Goal: Check status: Check status

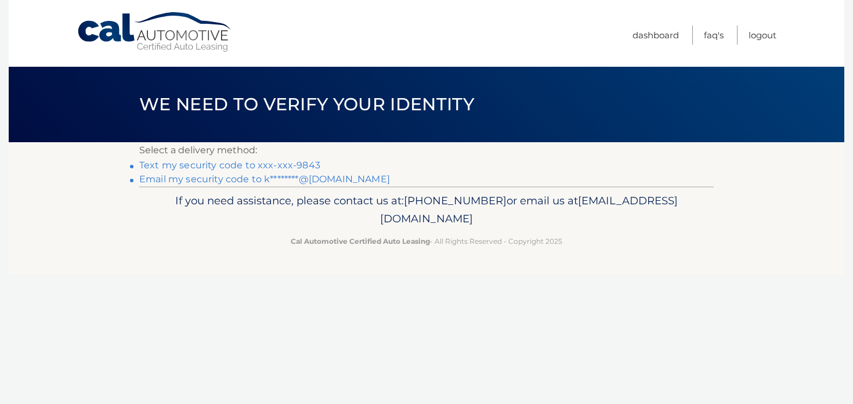
click at [236, 163] on link "Text my security code to xxx-xxx-9843" at bounding box center [229, 165] width 181 height 11
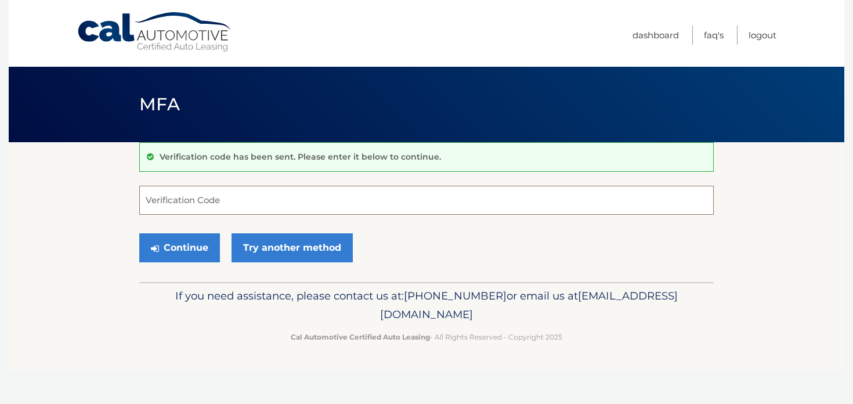
click at [287, 198] on input "Verification Code" at bounding box center [426, 200] width 574 height 29
paste input "909111"
type input "909111"
click at [187, 238] on button "Continue" at bounding box center [179, 247] width 81 height 29
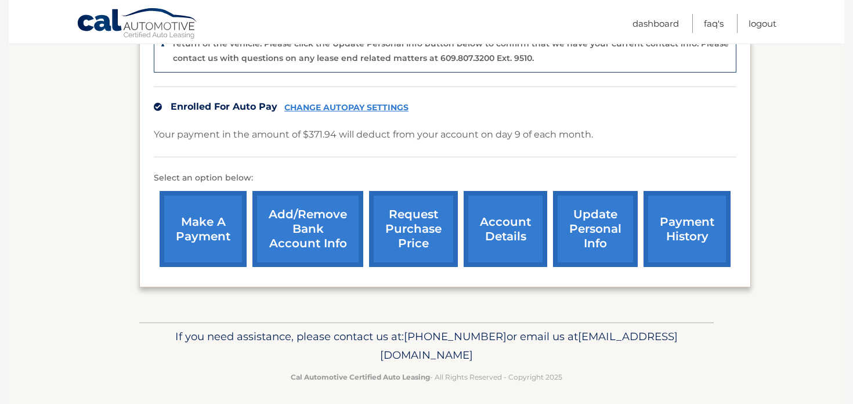
scroll to position [327, 0]
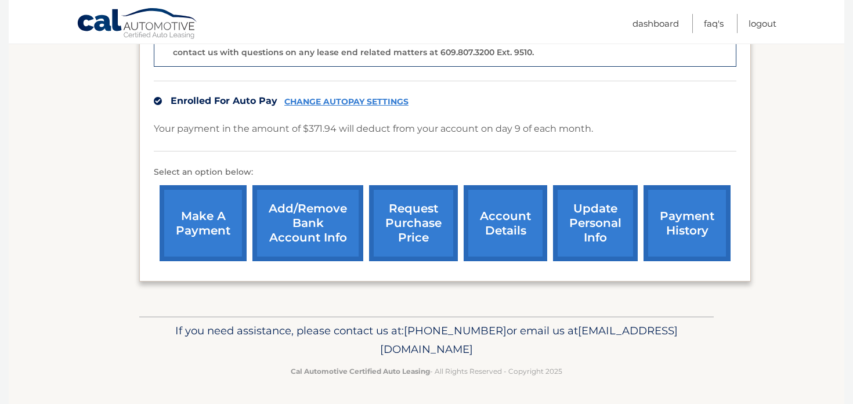
click at [516, 212] on link "account details" at bounding box center [506, 223] width 84 height 76
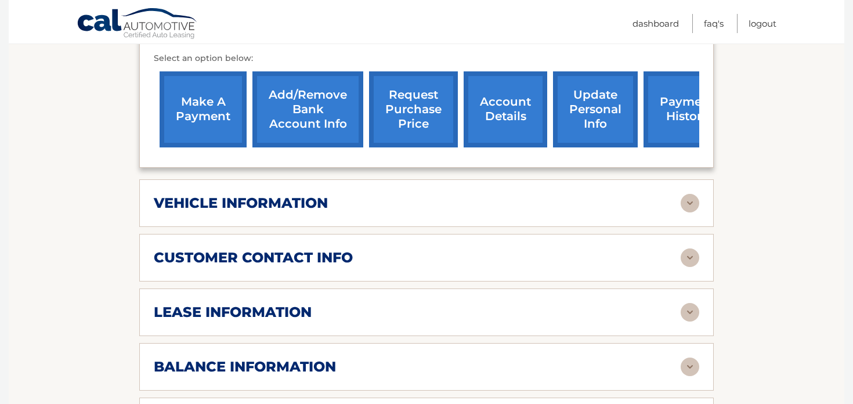
scroll to position [385, 0]
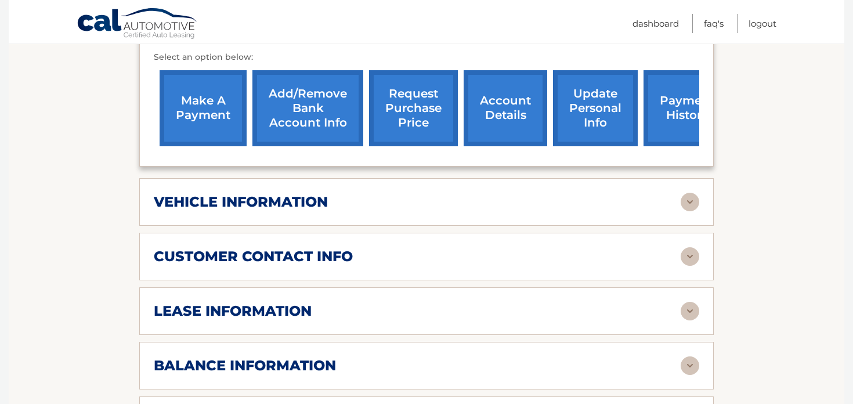
click at [576, 196] on div "vehicle information" at bounding box center [417, 201] width 527 height 17
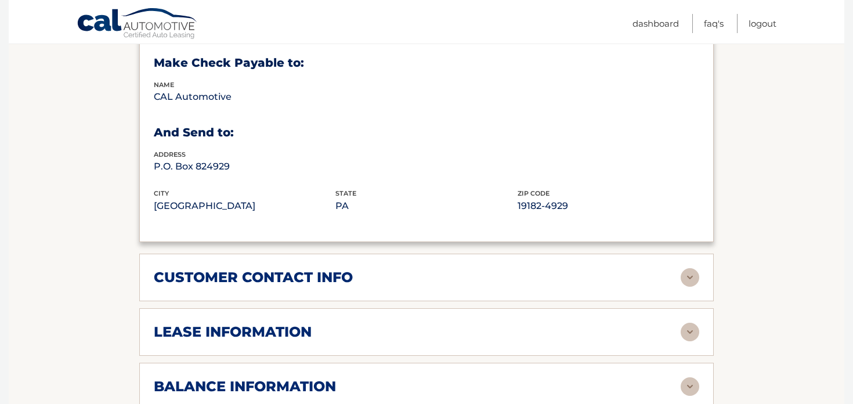
scroll to position [734, 0]
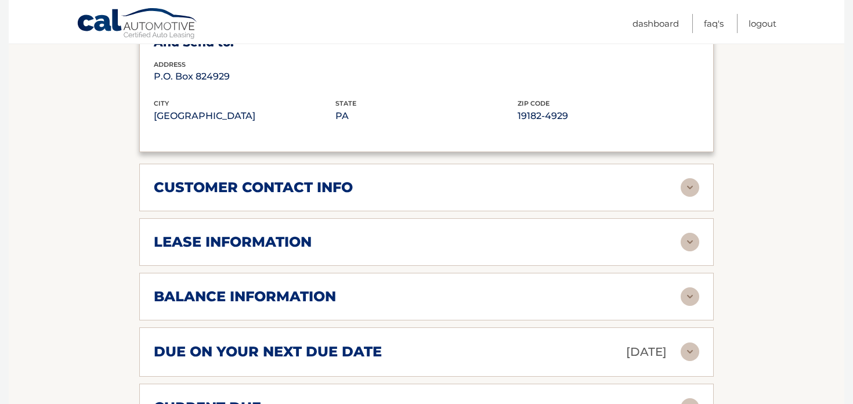
click at [447, 194] on div "customer contact info" at bounding box center [417, 187] width 527 height 17
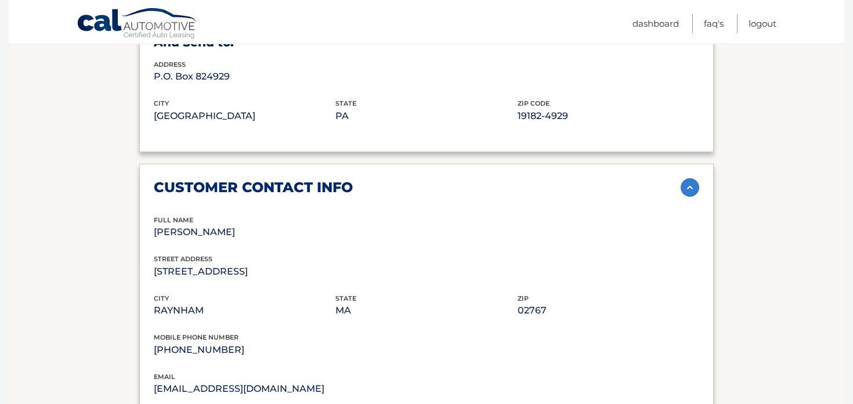
click at [447, 194] on div "customer contact info" at bounding box center [417, 187] width 527 height 17
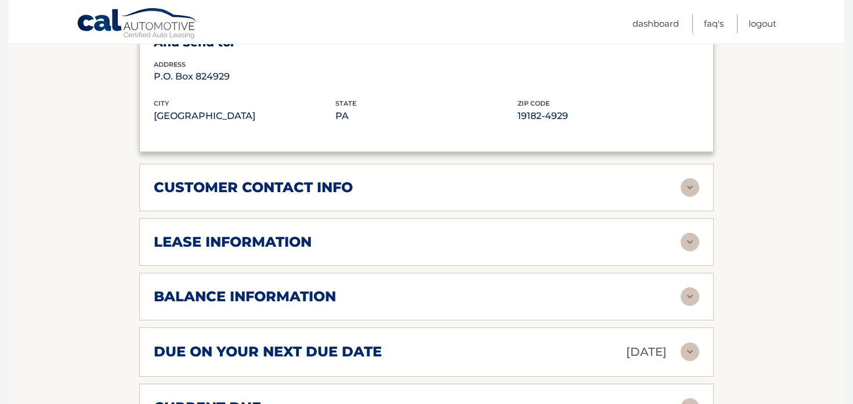
click at [447, 194] on div "customer contact info" at bounding box center [417, 187] width 527 height 17
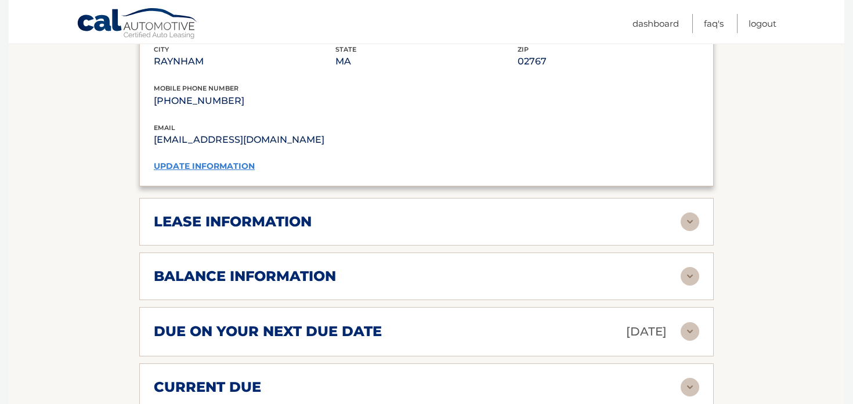
scroll to position [991, 0]
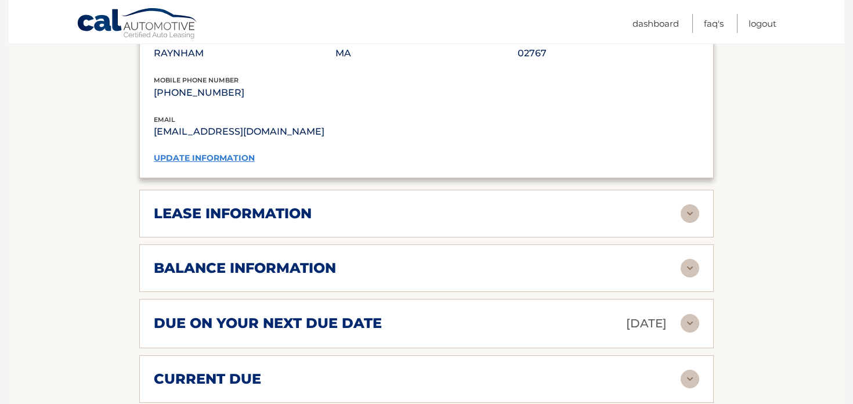
click at [418, 207] on div "lease information" at bounding box center [417, 213] width 527 height 17
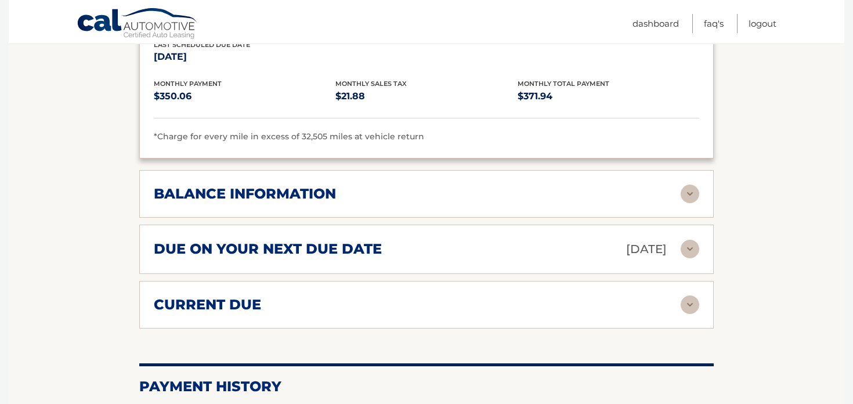
scroll to position [1287, 0]
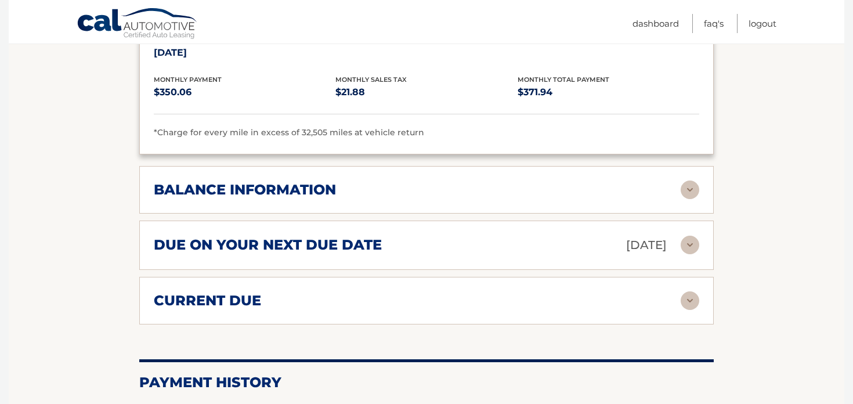
click at [381, 181] on div "balance information" at bounding box center [417, 189] width 527 height 17
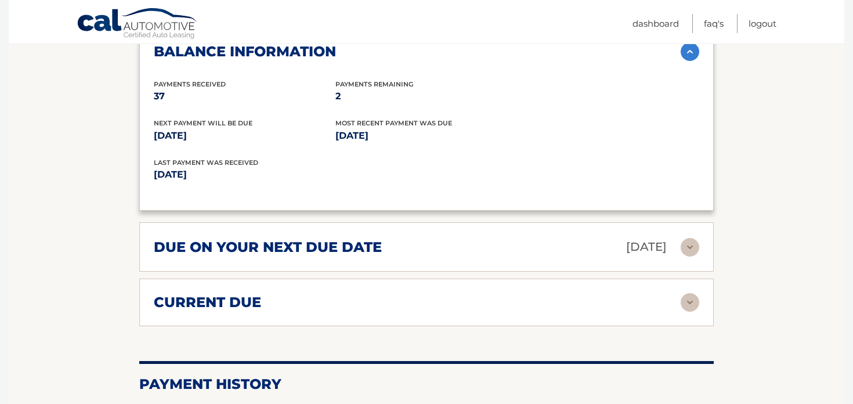
scroll to position [1428, 0]
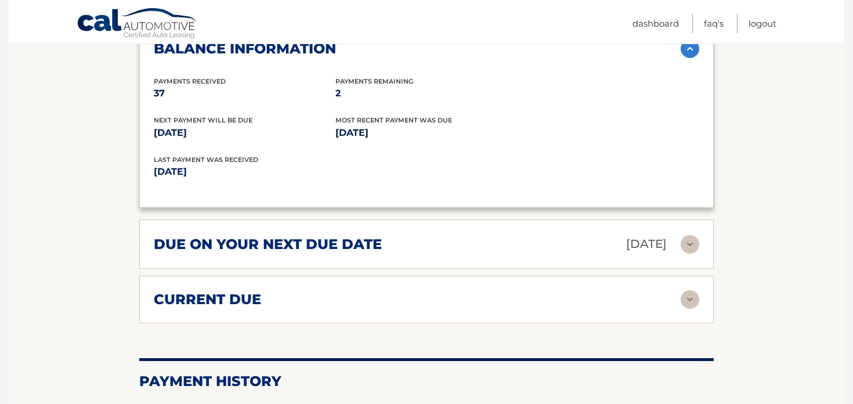
click at [443, 280] on div "current due Late Charges $0.00 Miscelleneous Charges* $219.00 Sales Tax $0.00 p…" at bounding box center [426, 300] width 574 height 48
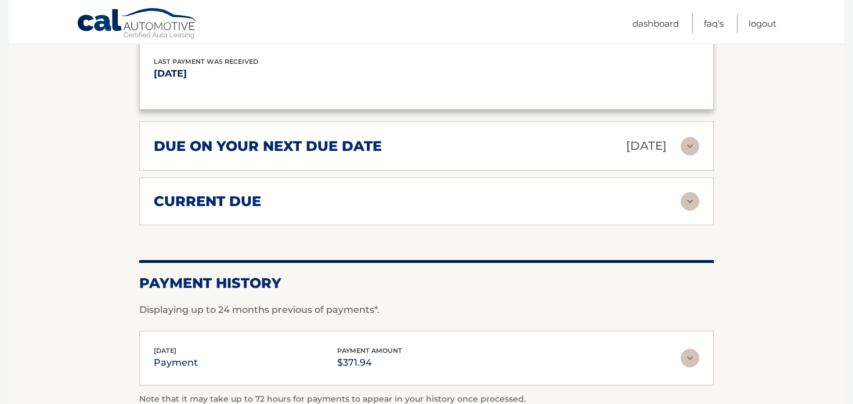
scroll to position [1533, 0]
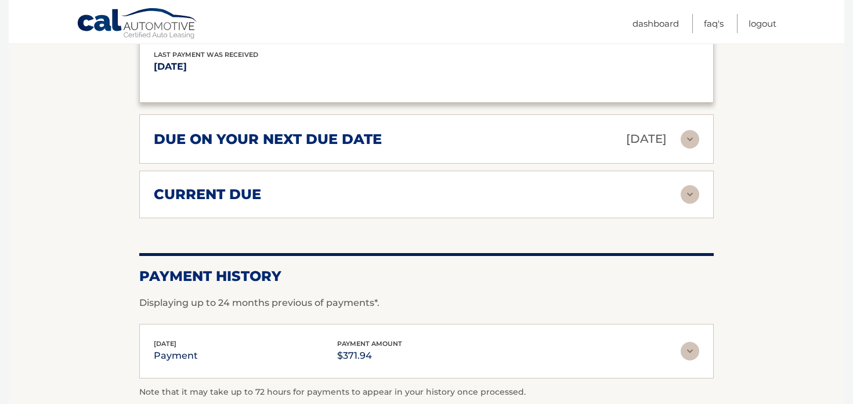
click at [688, 192] on img at bounding box center [690, 194] width 19 height 19
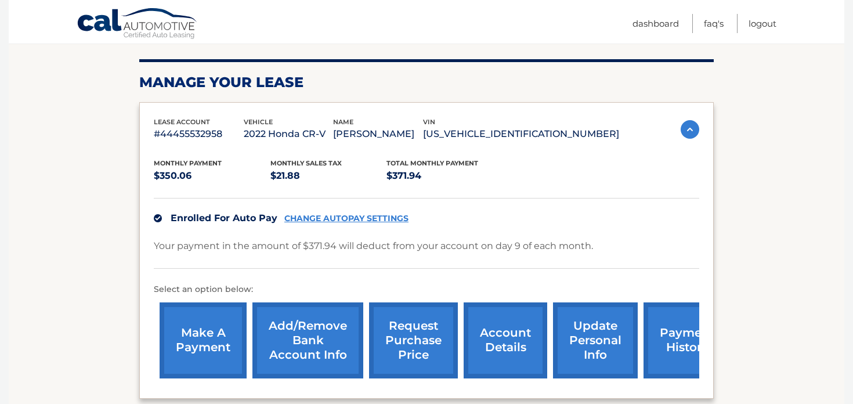
scroll to position [207, 0]
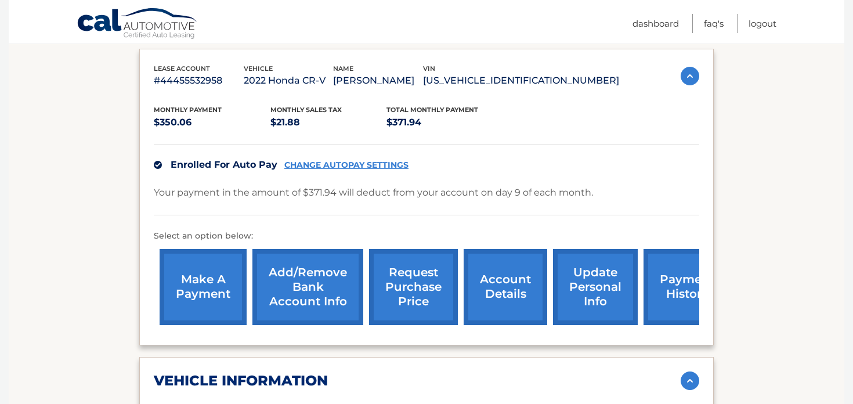
click at [397, 271] on link "request purchase price" at bounding box center [413, 287] width 89 height 76
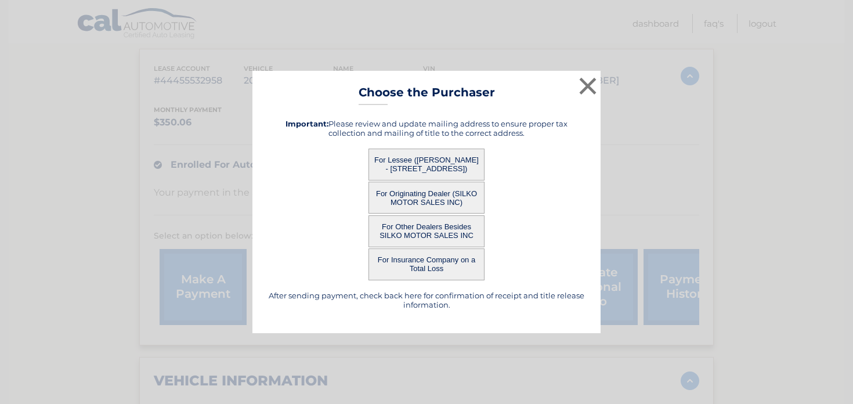
click at [434, 164] on button "For Lessee ([PERSON_NAME] - [STREET_ADDRESS])" at bounding box center [426, 165] width 116 height 32
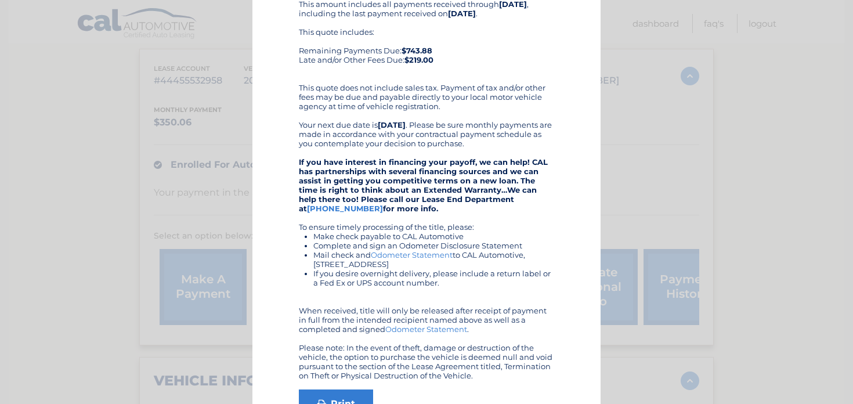
scroll to position [214, 0]
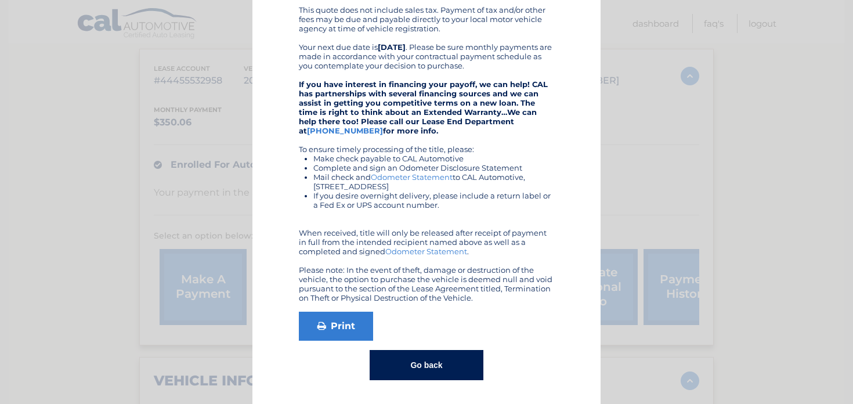
click at [414, 357] on button "Go back" at bounding box center [426, 365] width 113 height 30
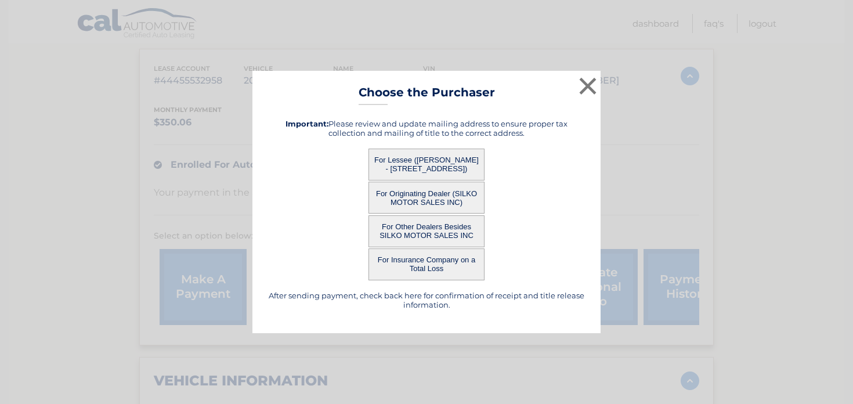
click at [453, 196] on button "For Originating Dealer (SILKO MOTOR SALES INC)" at bounding box center [426, 198] width 116 height 32
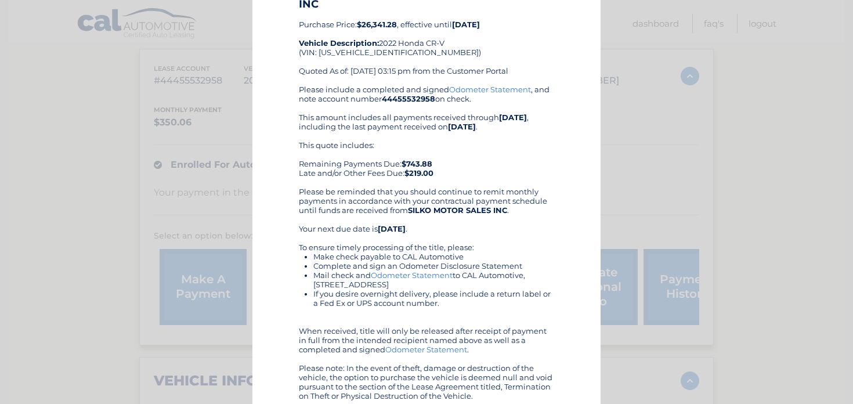
scroll to position [124, 0]
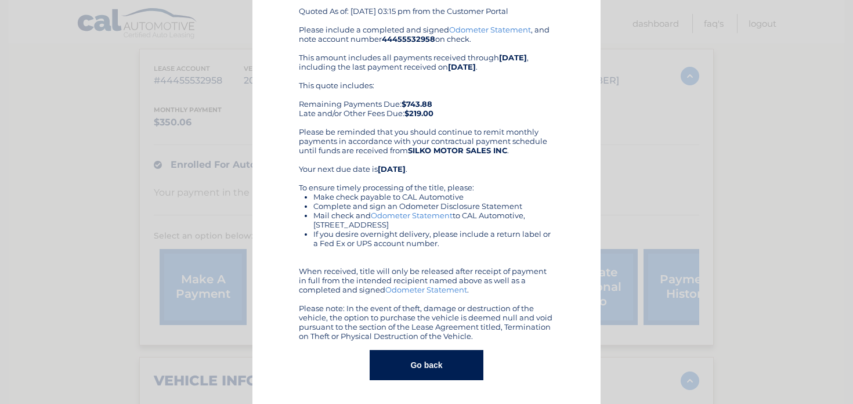
click at [422, 364] on button "Go back" at bounding box center [426, 365] width 113 height 30
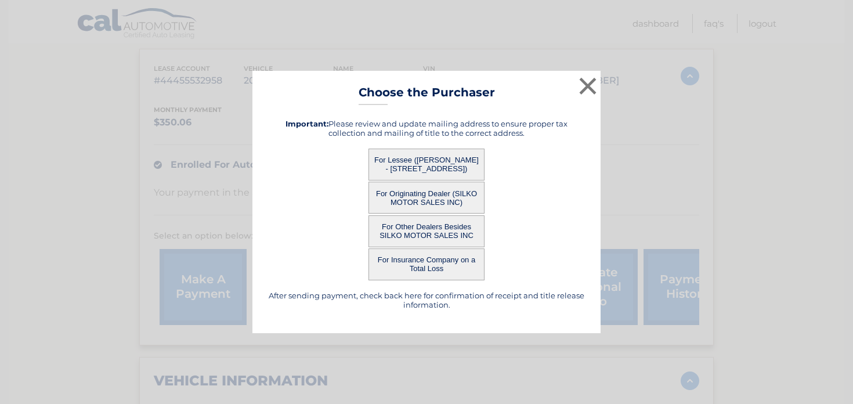
click at [452, 230] on button "For Other Dealers Besides SILKO MOTOR SALES INC" at bounding box center [426, 231] width 116 height 32
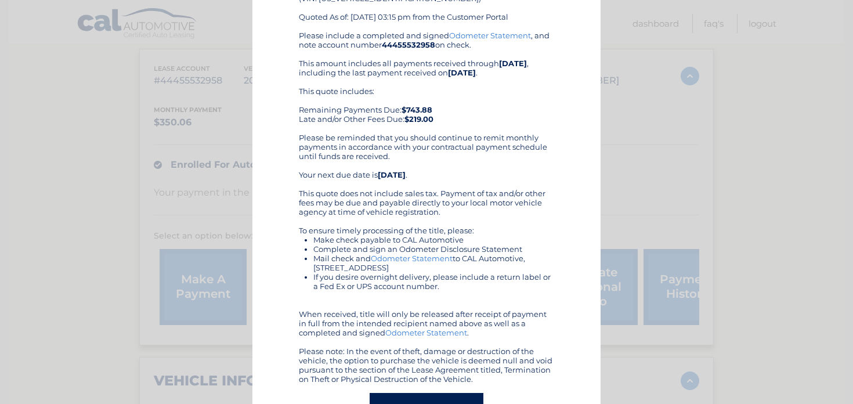
scroll to position [161, 0]
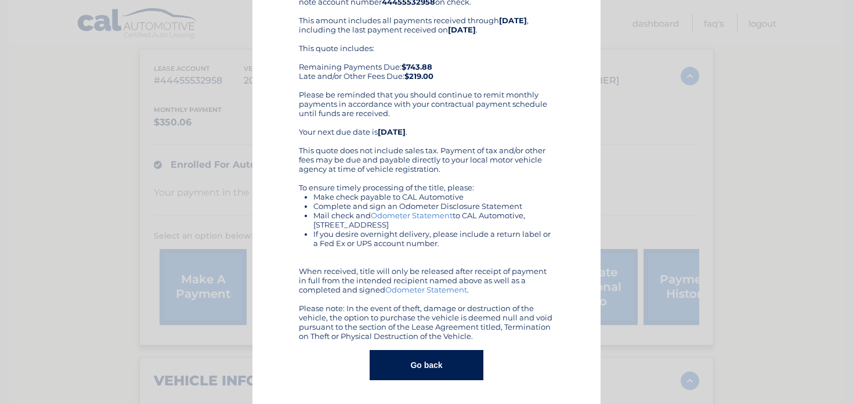
click at [420, 364] on button "Go back" at bounding box center [426, 365] width 113 height 30
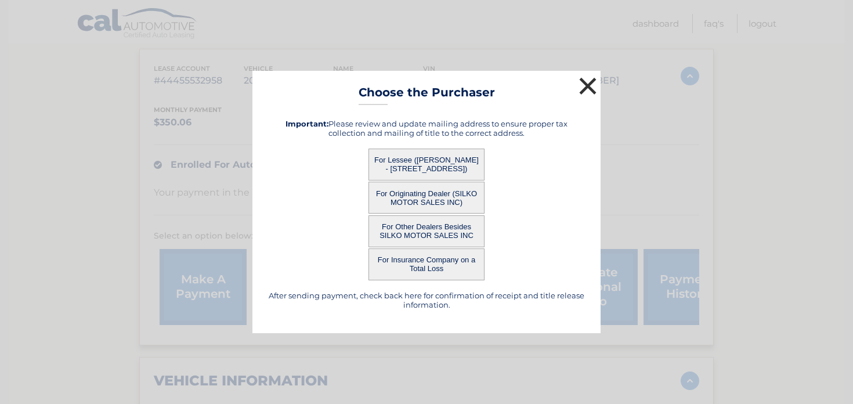
click at [590, 86] on button "×" at bounding box center [587, 85] width 23 height 23
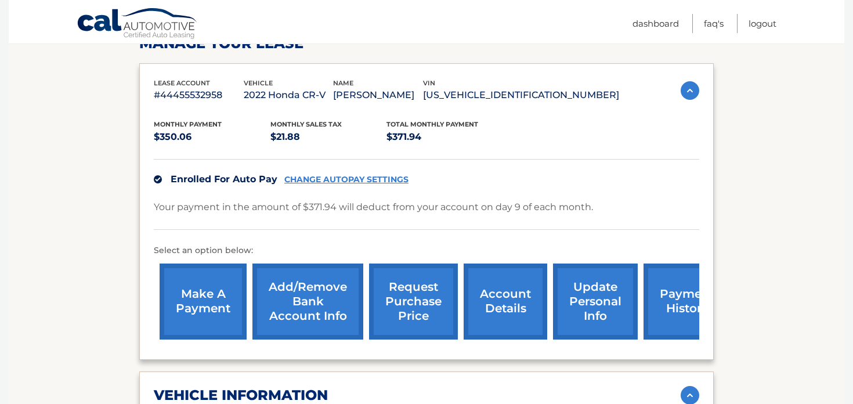
scroll to position [183, 0]
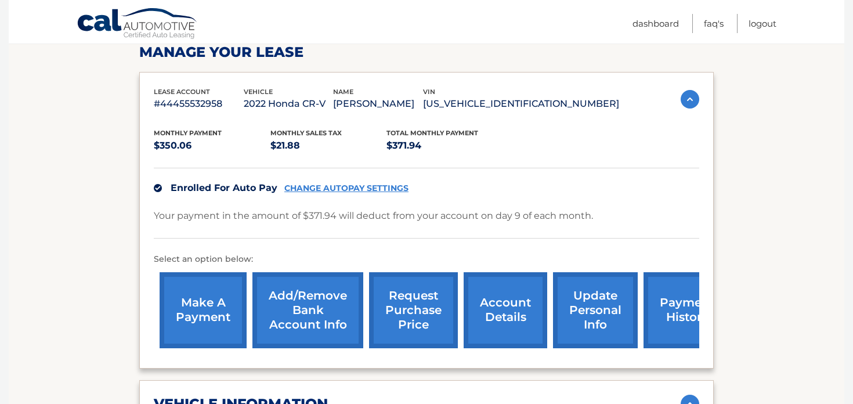
click at [527, 103] on p "[US_VEHICLE_IDENTIFICATION_NUMBER]" at bounding box center [521, 104] width 196 height 16
copy p "[US_VEHICLE_IDENTIFICATION_NUMBER]"
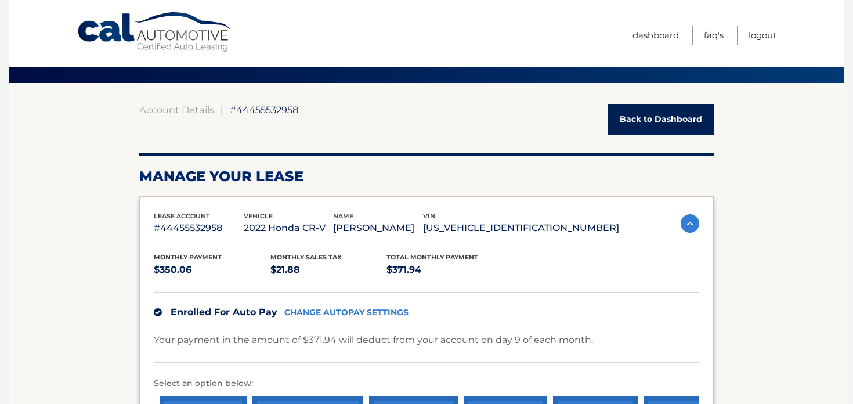
scroll to position [0, 0]
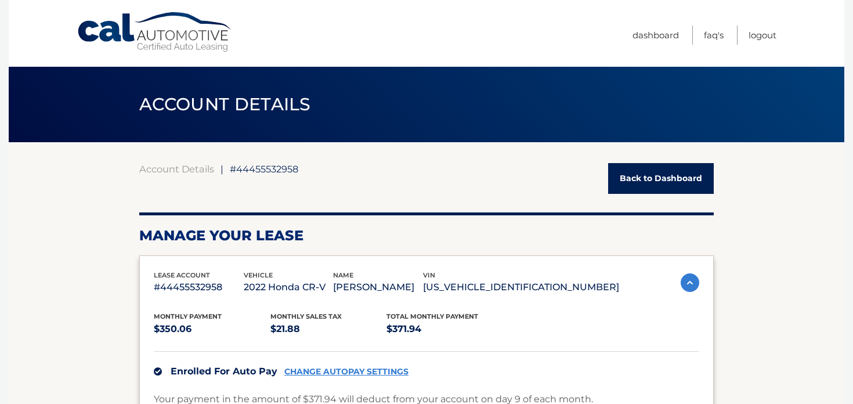
click at [648, 176] on link "Back to Dashboard" at bounding box center [661, 178] width 106 height 31
